Goal: Transaction & Acquisition: Book appointment/travel/reservation

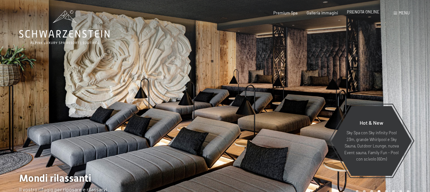
click at [363, 12] on span "PRENOTA ONLINE" at bounding box center [363, 11] width 33 height 5
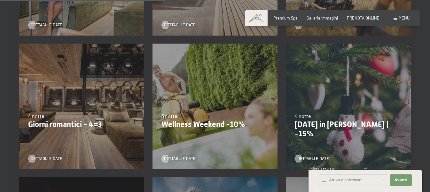
scroll to position [398, 0]
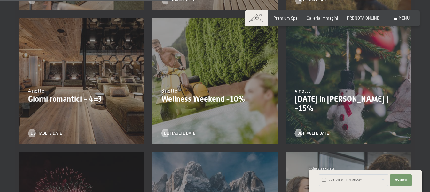
click at [205, 87] on div "13/11/2025-1/12/2025 11/12/2025-22/12/2025 15/1/2026-26/1/2026 12/3/2026-23/3/2…" at bounding box center [215, 80] width 133 height 133
click at [168, 135] on div at bounding box center [165, 133] width 4 height 8
